Goal: Find specific page/section: Find specific page/section

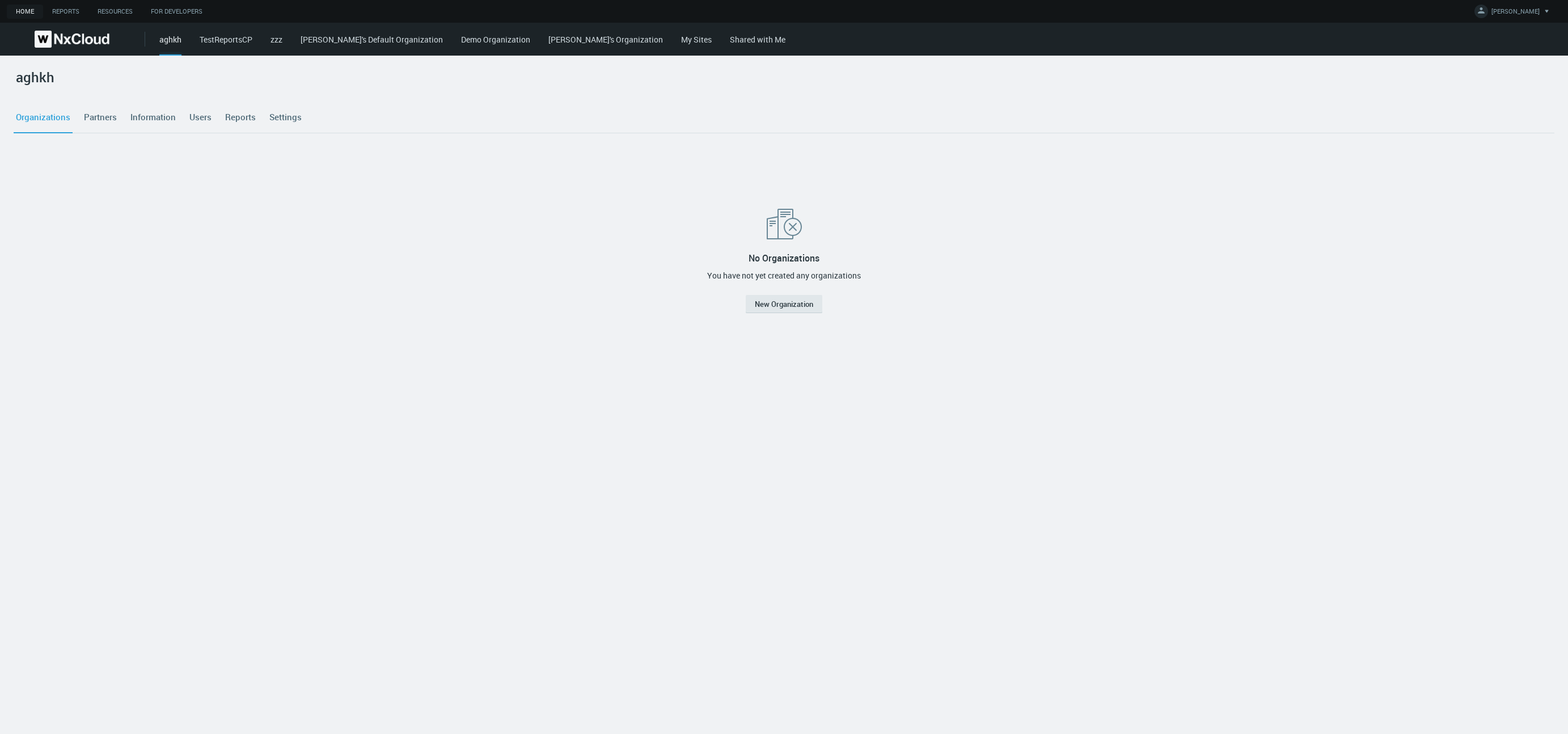
click at [1381, 196] on div "No Organizations You have not yet created any organizations New Organization" at bounding box center [784, 260] width 1532 height 227
